Goal: Contribute content

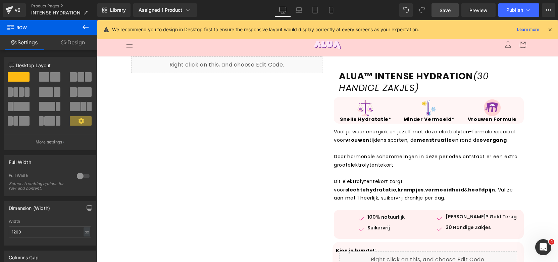
click at [437, 8] on link "Save" at bounding box center [444, 9] width 27 height 13
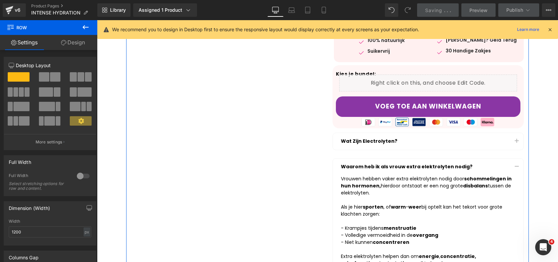
scroll to position [211, 0]
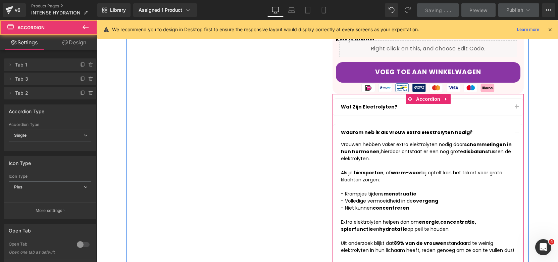
click at [514, 130] on button "button" at bounding box center [516, 132] width 13 height 17
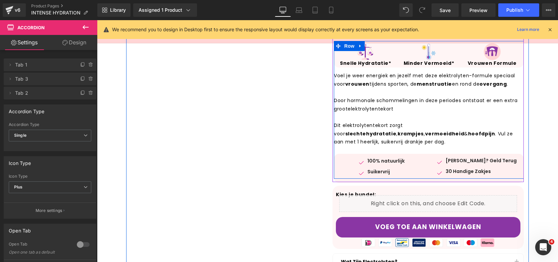
scroll to position [171, 0]
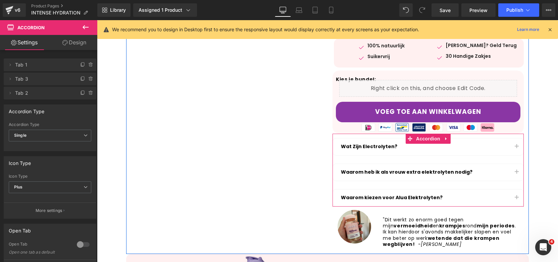
click at [516, 145] on button "button" at bounding box center [516, 146] width 13 height 17
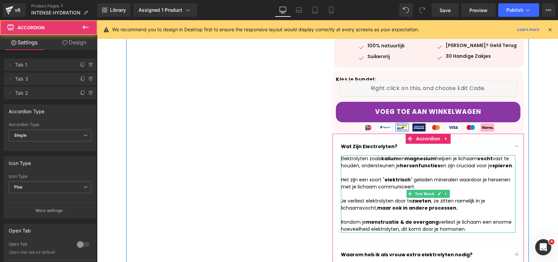
click at [380, 169] on div at bounding box center [428, 172] width 174 height 7
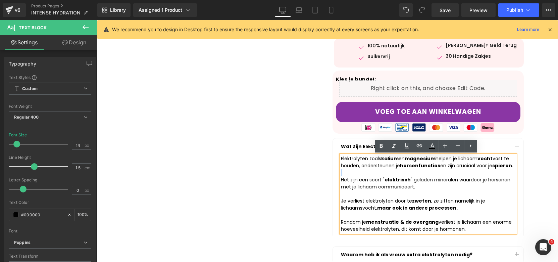
drag, startPoint x: 470, startPoint y: 231, endPoint x: 338, endPoint y: 157, distance: 150.9
click at [341, 157] on div "Elektrolyten zoals kalium en magnesium helpen je lichaam vocht vast te houden, …" at bounding box center [428, 193] width 174 height 77
copy div "Elektrolyten zoals kalium en magnesium helpen je lichaam vocht vast te houden, …"
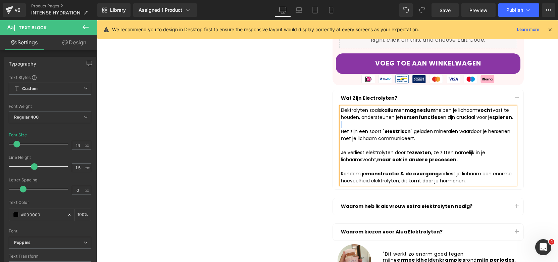
scroll to position [254, 0]
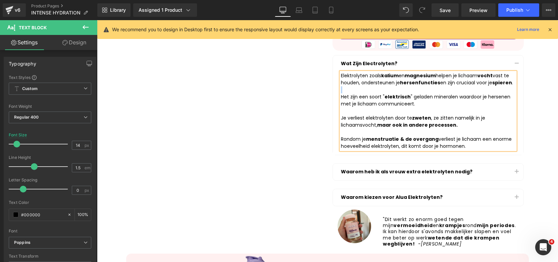
click at [378, 170] on p "Waarom heb ik als vrouw extra elektrolyten nodig?" at bounding box center [425, 171] width 169 height 6
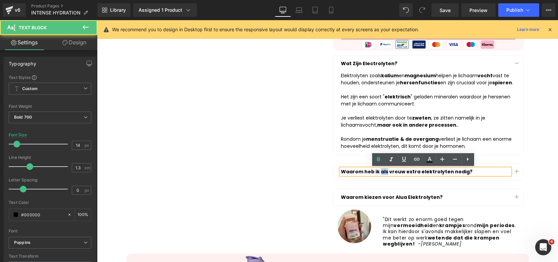
click at [378, 170] on p "Waarom heb ik als vrouw extra elektrolyten nodig?" at bounding box center [425, 171] width 169 height 6
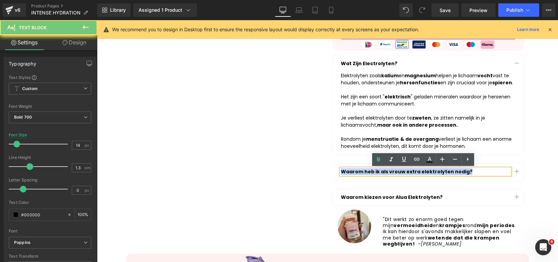
click at [378, 170] on p "Waarom heb ik als vrouw extra elektrolyten nodig?" at bounding box center [425, 171] width 169 height 6
copy p "Waarom heb ik als vrouw extra elektrolyten nodig?"
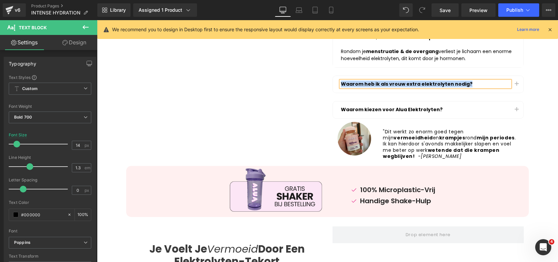
click at [511, 86] on button "button" at bounding box center [516, 84] width 13 height 17
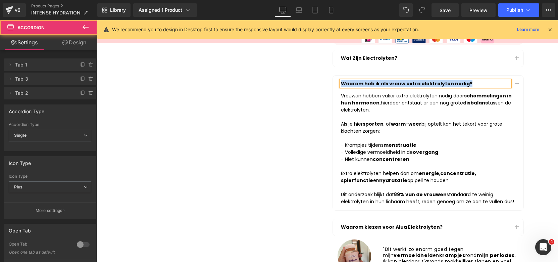
scroll to position [259, 0]
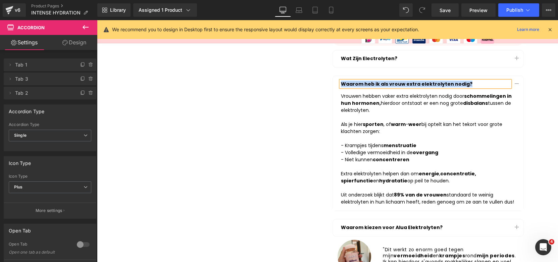
click at [428, 198] on strong "89% van de vrouwen" at bounding box center [420, 194] width 53 height 7
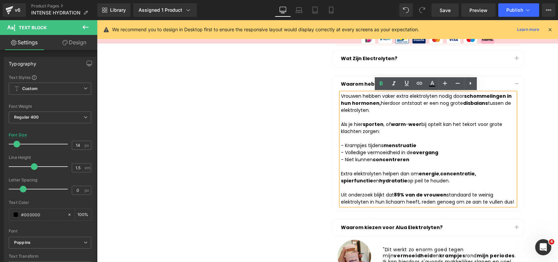
drag, startPoint x: 512, startPoint y: 202, endPoint x: 338, endPoint y: 94, distance: 205.0
click at [341, 94] on div "Vrouwen hebben vaker extra elektrolyten nodig door schommelingen in hun hormone…" at bounding box center [428, 149] width 174 height 113
copy div "Vrouwen hebben vaker extra elektrolyten nodig door schommelingen in hun hormone…"
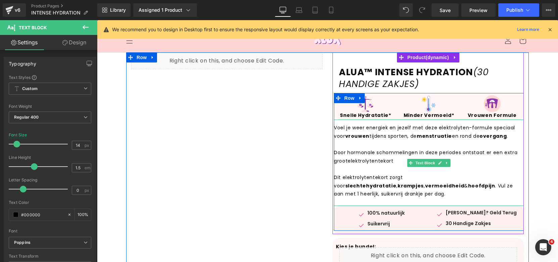
scroll to position [181, 0]
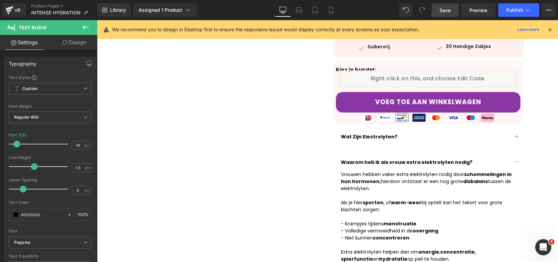
click at [452, 10] on link "Save" at bounding box center [444, 9] width 27 height 13
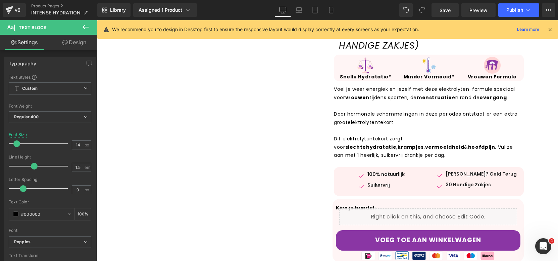
scroll to position [0, 0]
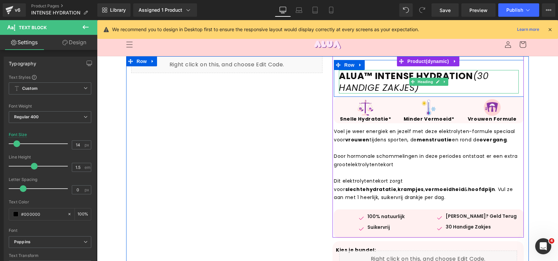
drag, startPoint x: 381, startPoint y: 81, endPoint x: 442, endPoint y: 79, distance: 60.7
click at [382, 80] on strong "ALUA™ INTENSE HYDRATION" at bounding box center [406, 76] width 134 height 12
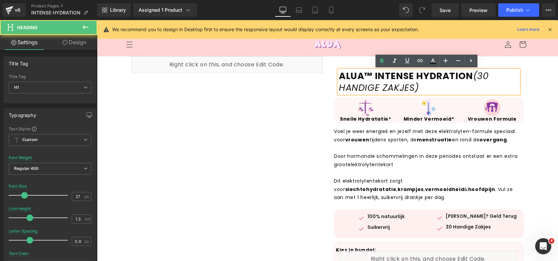
click at [479, 78] on icon "(30 HANDIGE ZAKJES)" at bounding box center [414, 82] width 150 height 24
click at [472, 77] on icon "(30 HANDIGE ZAKJES)" at bounding box center [414, 82] width 150 height 24
click at [469, 79] on icon "(30 HANDIGE ZAKJES)" at bounding box center [414, 82] width 150 height 24
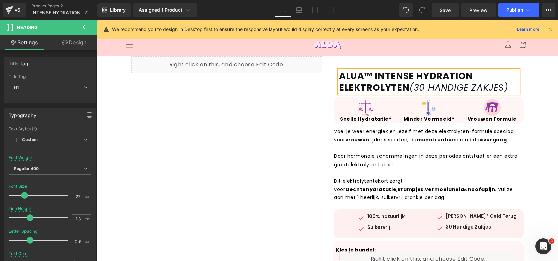
click at [476, 92] on icon "(30 HANDIGE ZAKJES)" at bounding box center [458, 87] width 99 height 12
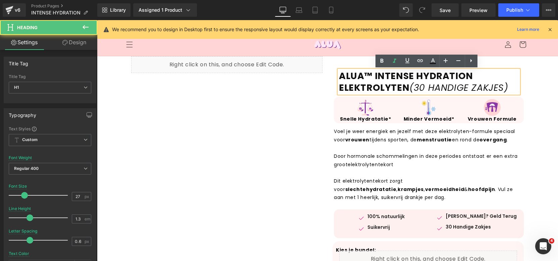
click at [477, 91] on icon "(30 HANDIGE ZAKJES)" at bounding box center [458, 87] width 99 height 12
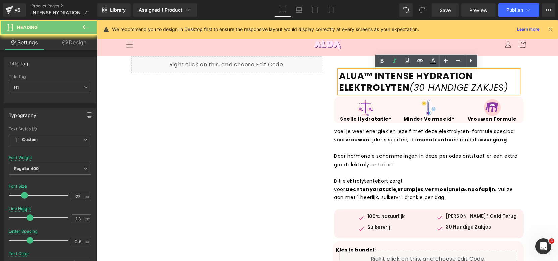
click at [506, 86] on h1 "ALUA™ INTENSE HYDRATION ELEKTROLYTEN (30 HANDIGE ZAKJES)" at bounding box center [429, 81] width 180 height 23
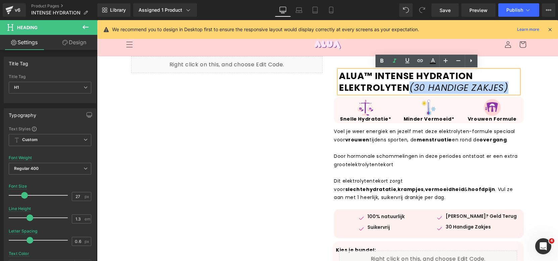
copy icon "(30 HANDIGE ZAKJES)"
drag, startPoint x: 472, startPoint y: 91, endPoint x: 407, endPoint y: 91, distance: 65.1
click at [407, 91] on h1 "ALUA™ INTENSE HYDRATION ELEKTROLYTEN (30 HANDIGE ZAKJES)" at bounding box center [429, 81] width 180 height 23
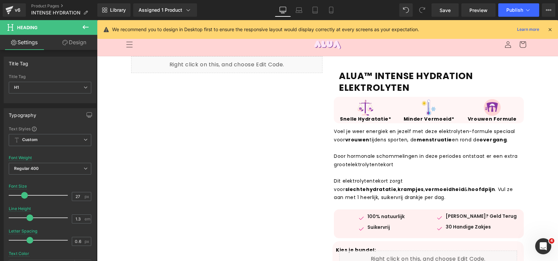
click at [86, 25] on icon at bounding box center [85, 27] width 8 height 8
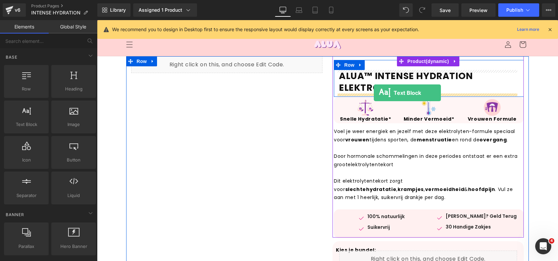
drag, startPoint x: 123, startPoint y: 131, endPoint x: 374, endPoint y: 93, distance: 253.7
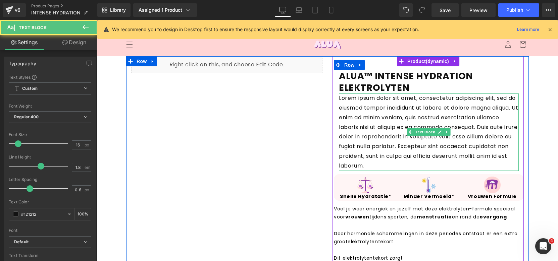
click at [357, 104] on p "Lorem ipsum dolor sit amet, consectetur adipiscing elit, sed do eiusmod tempor …" at bounding box center [429, 132] width 180 height 77
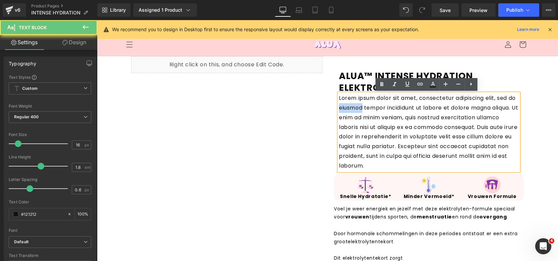
click at [357, 104] on p "Lorem ipsum dolor sit amet, consectetur adipiscing elit, sed do eiusmod tempor …" at bounding box center [429, 132] width 180 height 77
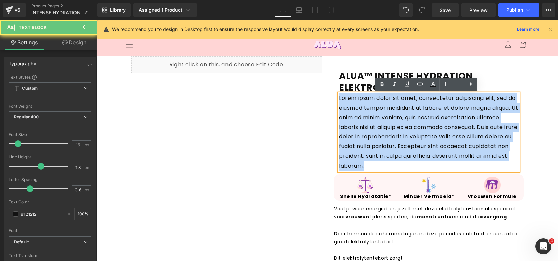
click at [357, 104] on p "Lorem ipsum dolor sit amet, consectetur adipiscing elit, sed do eiusmod tempor …" at bounding box center [429, 132] width 180 height 77
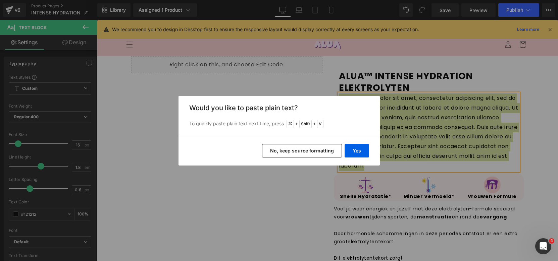
click at [317, 148] on button "No, keep source formatting" at bounding box center [302, 150] width 80 height 13
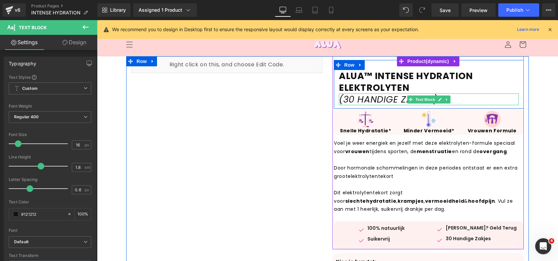
click at [364, 100] on icon "(30 HANDIGE ZAKJES)" at bounding box center [388, 99] width 99 height 12
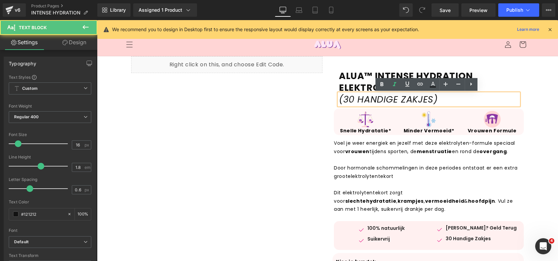
click at [364, 100] on icon "(30 HANDIGE ZAKJES)" at bounding box center [388, 99] width 99 height 12
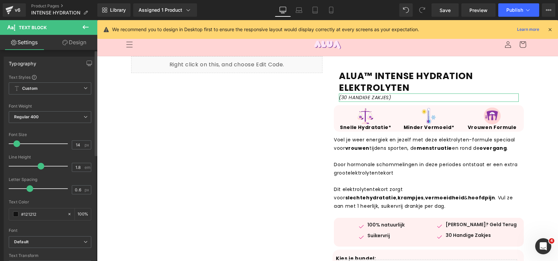
type input "15"
click at [17, 142] on span at bounding box center [17, 144] width 7 height 7
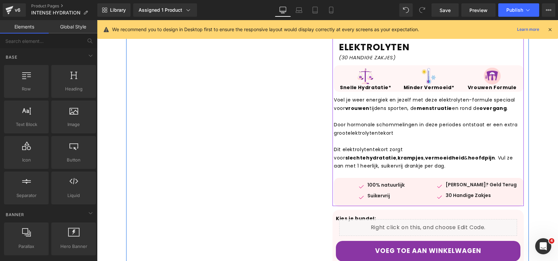
scroll to position [100, 0]
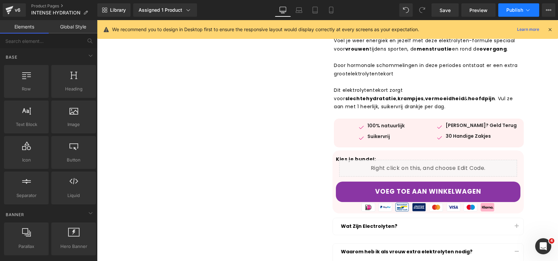
click at [518, 13] on button "Publish" at bounding box center [518, 9] width 41 height 13
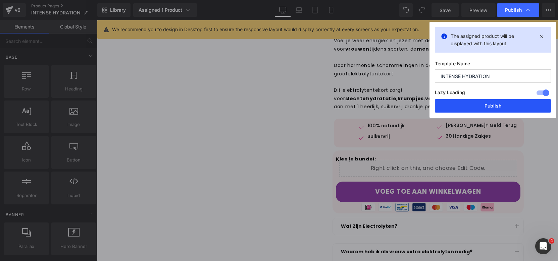
click at [479, 102] on button "Publish" at bounding box center [493, 105] width 116 height 13
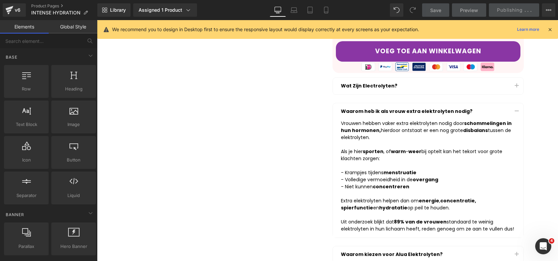
scroll to position [253, 0]
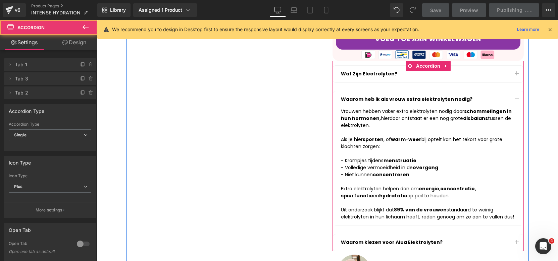
click at [515, 97] on button "button" at bounding box center [516, 99] width 13 height 17
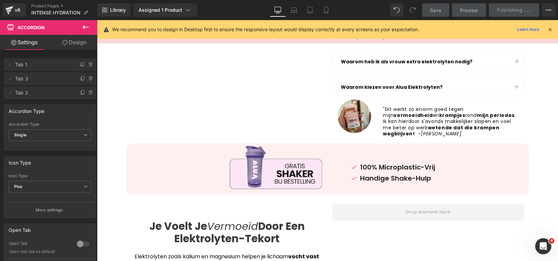
scroll to position [256, 0]
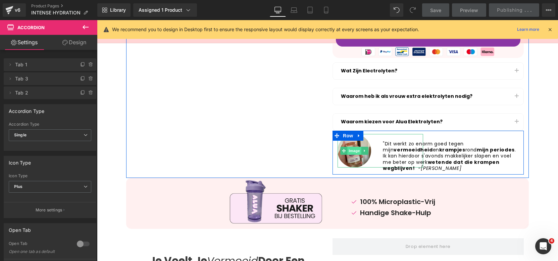
click at [347, 151] on span "Image" at bounding box center [354, 151] width 14 height 8
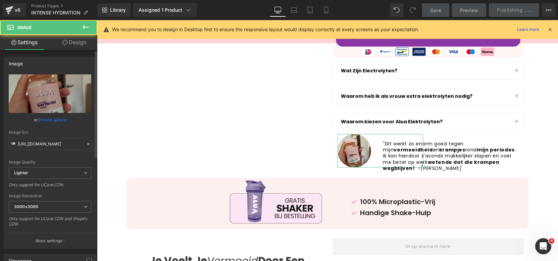
click at [47, 122] on link "Browse gallery" at bounding box center [52, 120] width 29 height 12
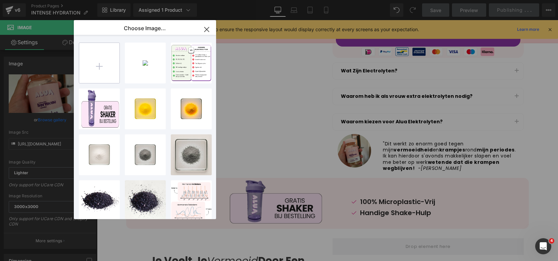
click at [102, 61] on input "file" at bounding box center [99, 63] width 40 height 40
type input "C:\fakepath\IMG_6751 2.HEIC"
click at [97, 72] on input "file" at bounding box center [99, 63] width 40 height 40
type input "C:\fakepath\HH-011 (1).png"
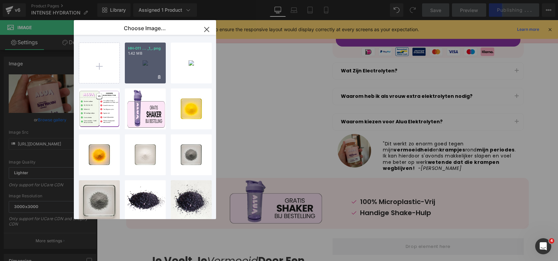
click at [149, 63] on div "HH-011 ... _1_.png 1.42 MB" at bounding box center [145, 63] width 41 height 41
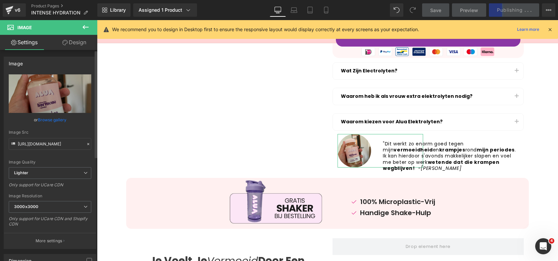
click at [59, 119] on link "Browse gallery" at bounding box center [52, 120] width 29 height 12
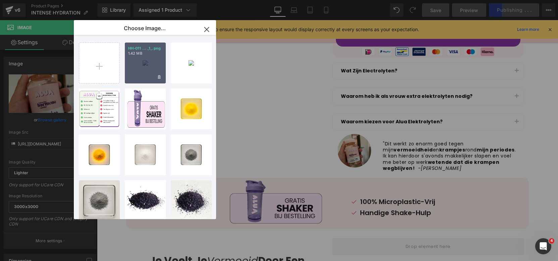
drag, startPoint x: 144, startPoint y: 63, endPoint x: 47, endPoint y: 44, distance: 98.8
click at [144, 63] on div "HH-011 ... _1_.png 1.42 MB" at bounding box center [145, 63] width 41 height 41
type input "[URL][DOMAIN_NAME]"
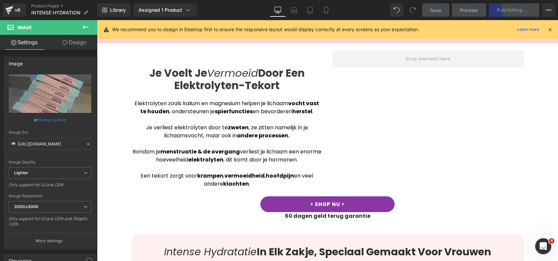
scroll to position [189, 0]
